Goal: Complete application form: Complete application form

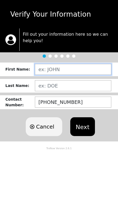
click at [47, 73] on input "text" at bounding box center [73, 69] width 77 height 11
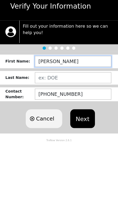
type input "[PERSON_NAME]"
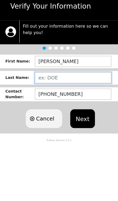
click at [59, 80] on input "text" at bounding box center [73, 85] width 77 height 11
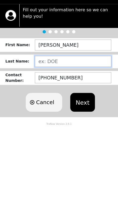
type input "S"
type input "SILL"
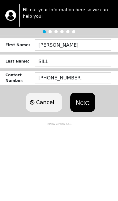
click at [84, 117] on button "Next" at bounding box center [82, 126] width 24 height 19
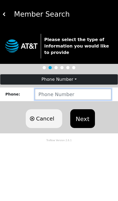
click at [50, 95] on input "number" at bounding box center [73, 94] width 77 height 11
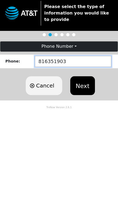
type input "8163519038"
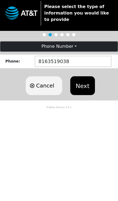
click at [88, 109] on button "Next" at bounding box center [82, 118] width 24 height 19
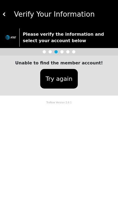
click at [66, 81] on button "Try again" at bounding box center [59, 79] width 38 height 20
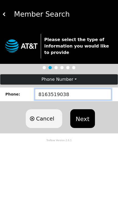
click at [78, 98] on input "8163519038" at bounding box center [73, 94] width 77 height 11
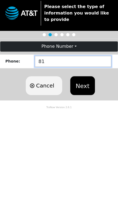
type input "8"
type input "3519038"
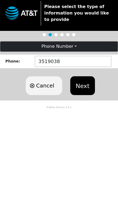
click at [84, 109] on button "Next" at bounding box center [82, 118] width 24 height 19
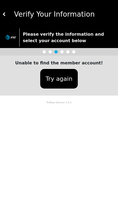
click at [61, 79] on button "Try again" at bounding box center [59, 79] width 38 height 20
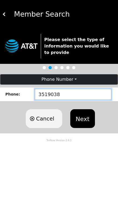
click at [74, 91] on input "3519038" at bounding box center [73, 94] width 77 height 11
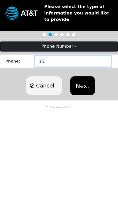
type input "3"
type input "8163519038"
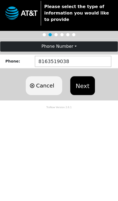
click at [84, 109] on button "Next" at bounding box center [82, 118] width 24 height 19
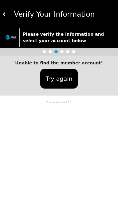
click at [10, 18] on div "Verify Your Information" at bounding box center [61, 14] width 110 height 11
click at [10, 16] on div "Verify Your Information" at bounding box center [61, 14] width 110 height 11
click at [6, 14] on img at bounding box center [4, 14] width 4 height 4
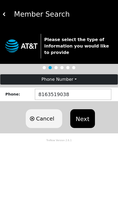
click at [9, 17] on div "Member Search" at bounding box center [61, 14] width 110 height 11
click at [9, 15] on div "Member Search" at bounding box center [61, 14] width 110 height 11
click at [55, 120] on button "Cancel" at bounding box center [44, 118] width 37 height 19
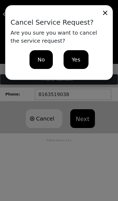
click at [105, 16] on icon at bounding box center [106, 13] width 8 height 8
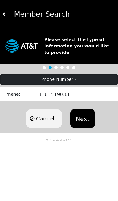
click at [5, 12] on button at bounding box center [4, 14] width 4 height 28
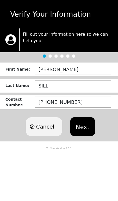
click at [87, 120] on button "Next" at bounding box center [82, 126] width 24 height 19
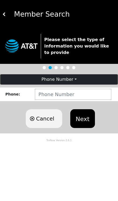
click at [64, 66] on div at bounding box center [59, 68] width 118 height 8
click at [62, 71] on div "Phone Number Phone : Cancel Next" at bounding box center [59, 102] width 118 height 62
click at [87, 69] on div at bounding box center [59, 68] width 118 height 8
click at [105, 68] on div at bounding box center [59, 68] width 118 height 8
click at [61, 72] on div "Phone Number Phone : Cancel Next" at bounding box center [59, 102] width 118 height 62
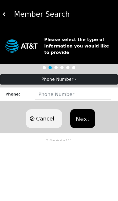
click at [51, 73] on div "Phone Number Phone : Cancel Next" at bounding box center [59, 102] width 118 height 62
click at [88, 80] on button "Phone Number" at bounding box center [59, 79] width 118 height 10
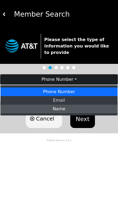
click at [66, 111] on link "Name" at bounding box center [59, 109] width 117 height 9
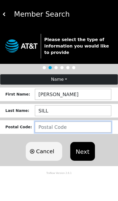
click at [51, 127] on input "number" at bounding box center [73, 127] width 77 height 11
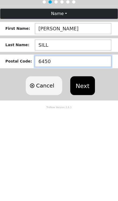
type input "64507"
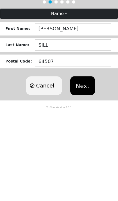
click at [87, 142] on button "Next" at bounding box center [82, 151] width 24 height 19
